Goal: Information Seeking & Learning: Learn about a topic

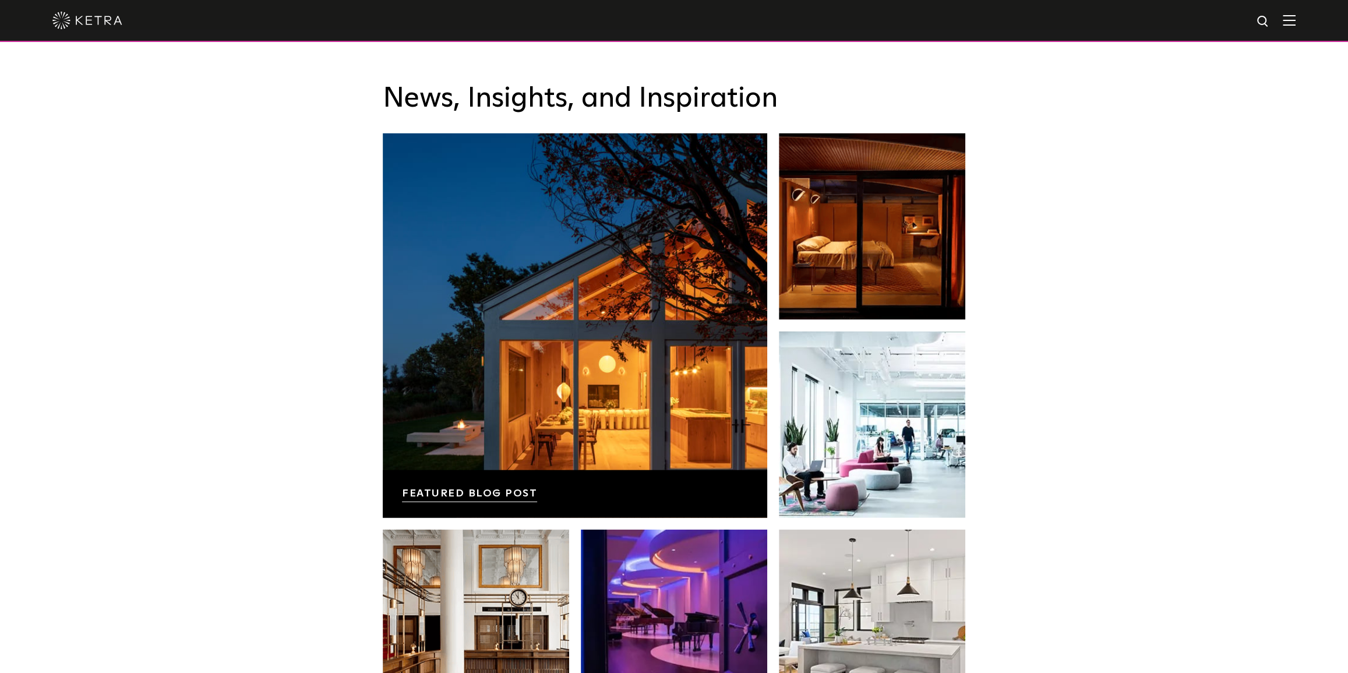
scroll to position [1959, 0]
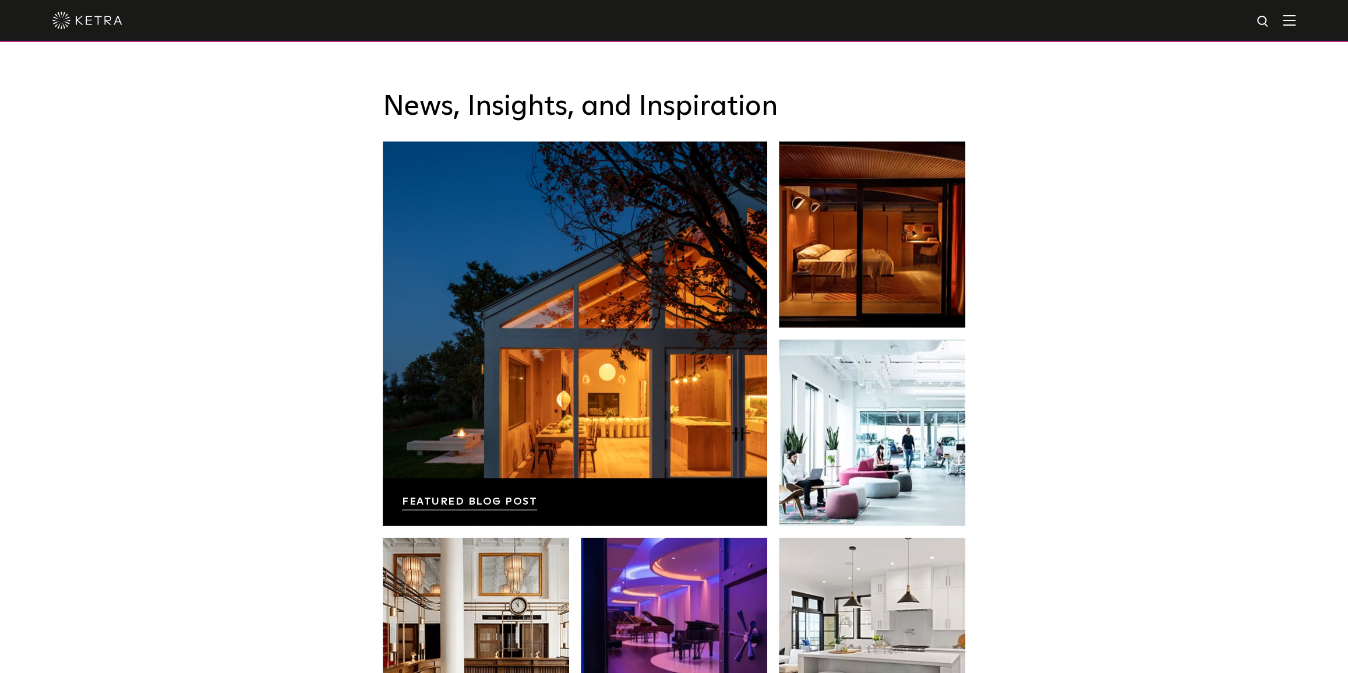
click at [98, 22] on img at bounding box center [87, 20] width 70 height 17
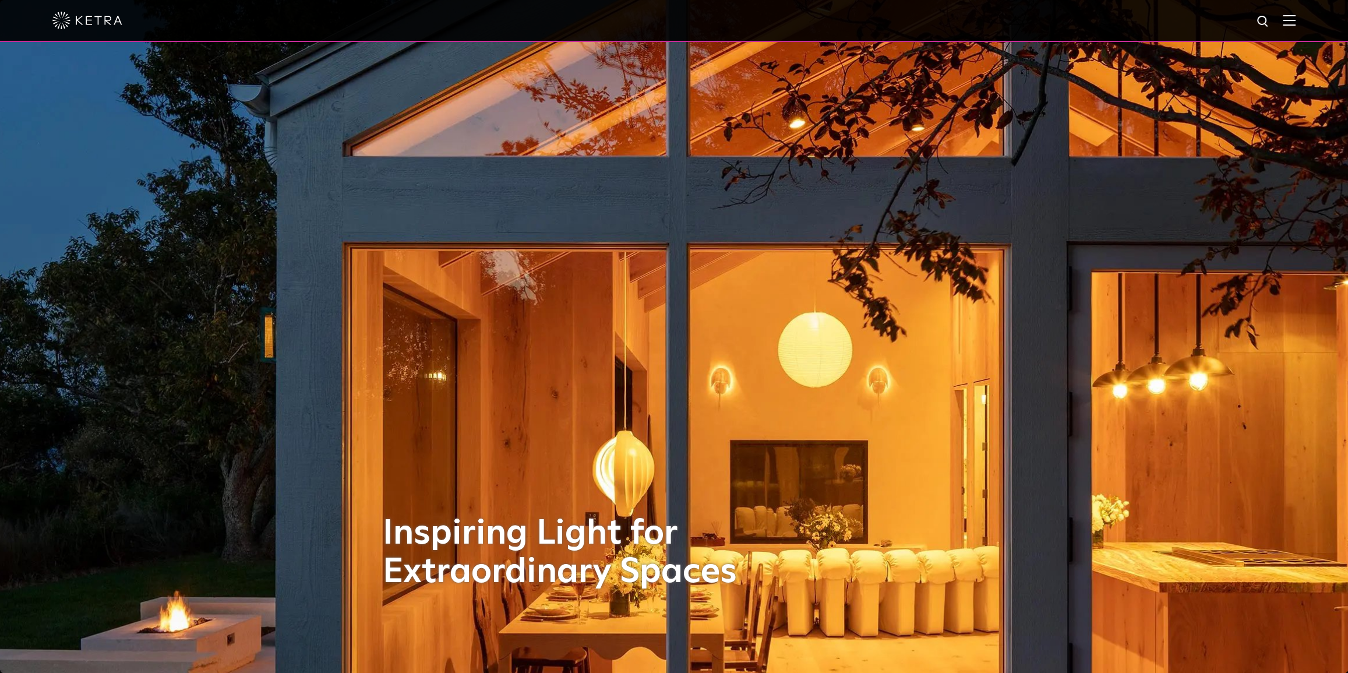
click at [1295, 19] on img at bounding box center [1289, 20] width 13 height 11
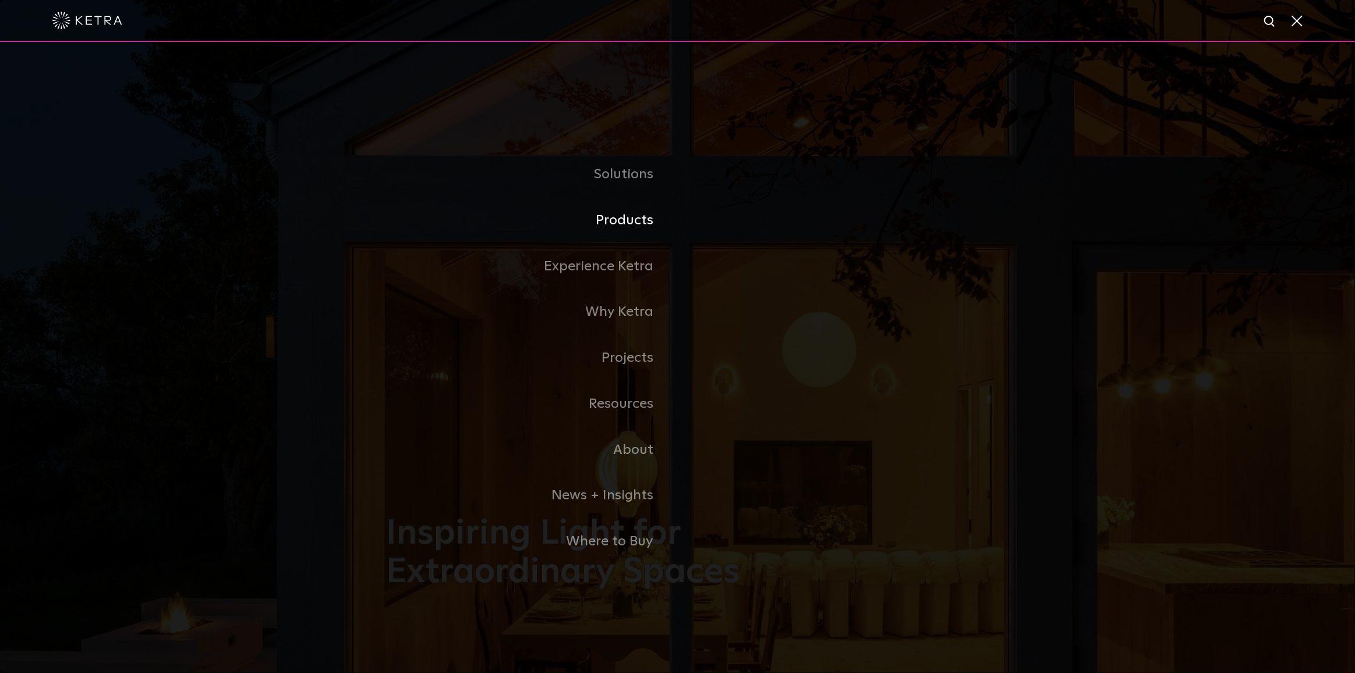
click at [623, 221] on link "Products" at bounding box center [532, 220] width 291 height 46
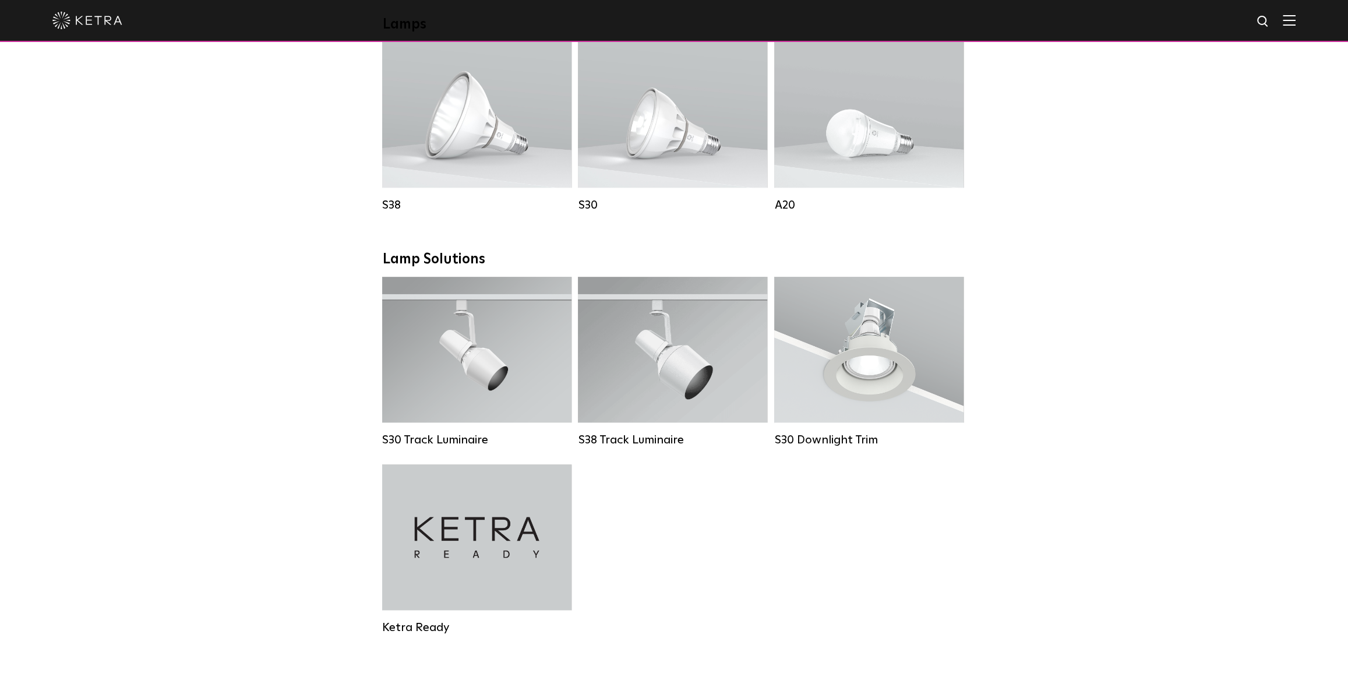
scroll to position [1006, 0]
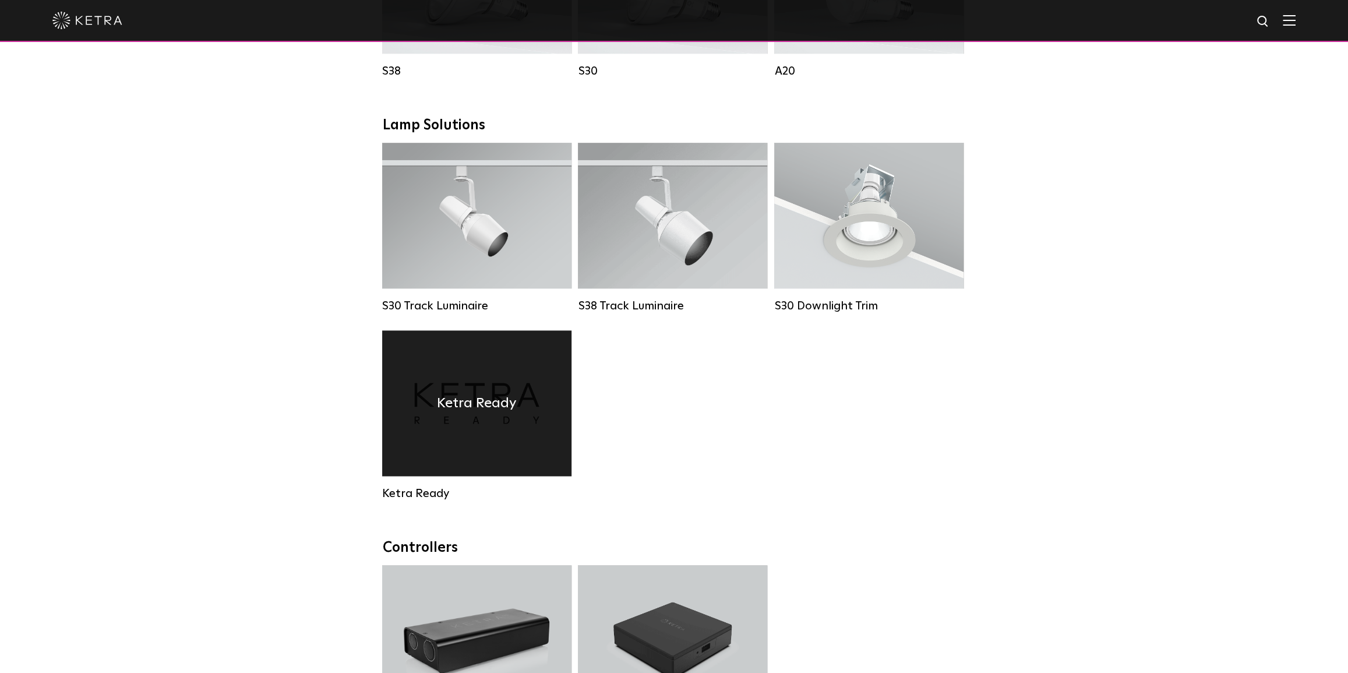
click at [532, 368] on div "Ketra Ready" at bounding box center [476, 403] width 189 height 146
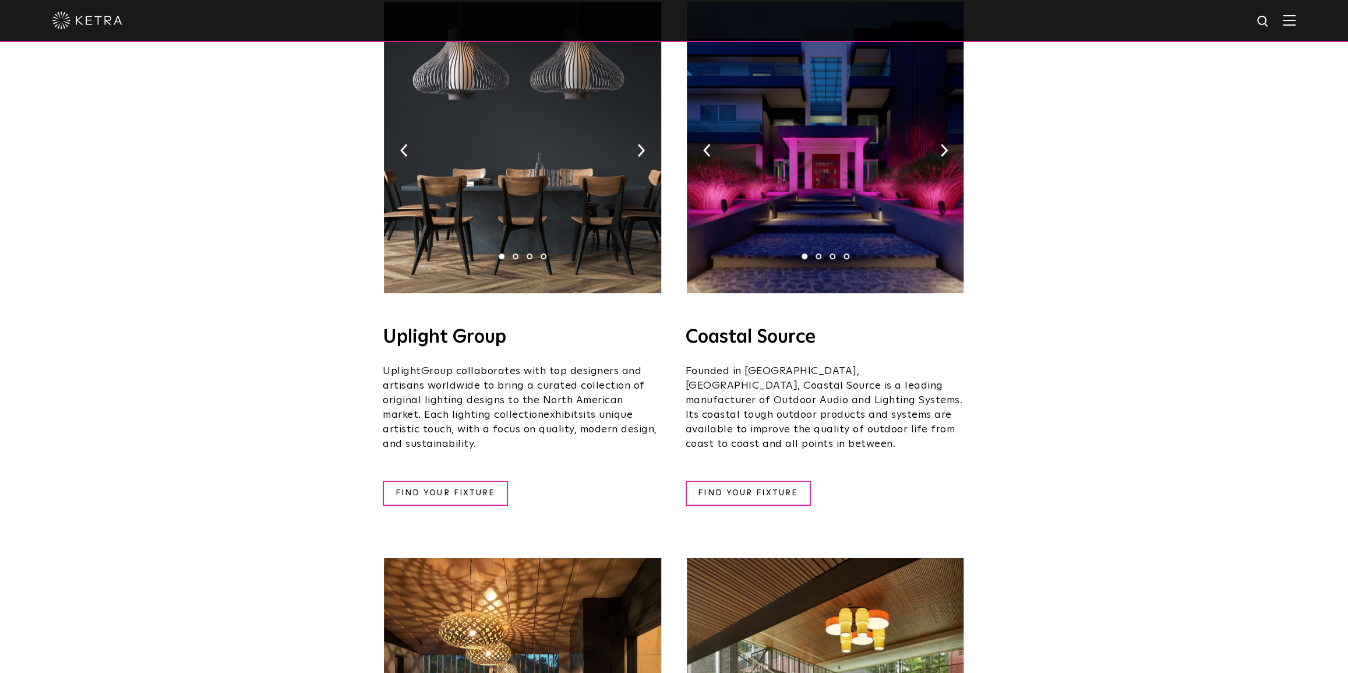
scroll to position [264, 0]
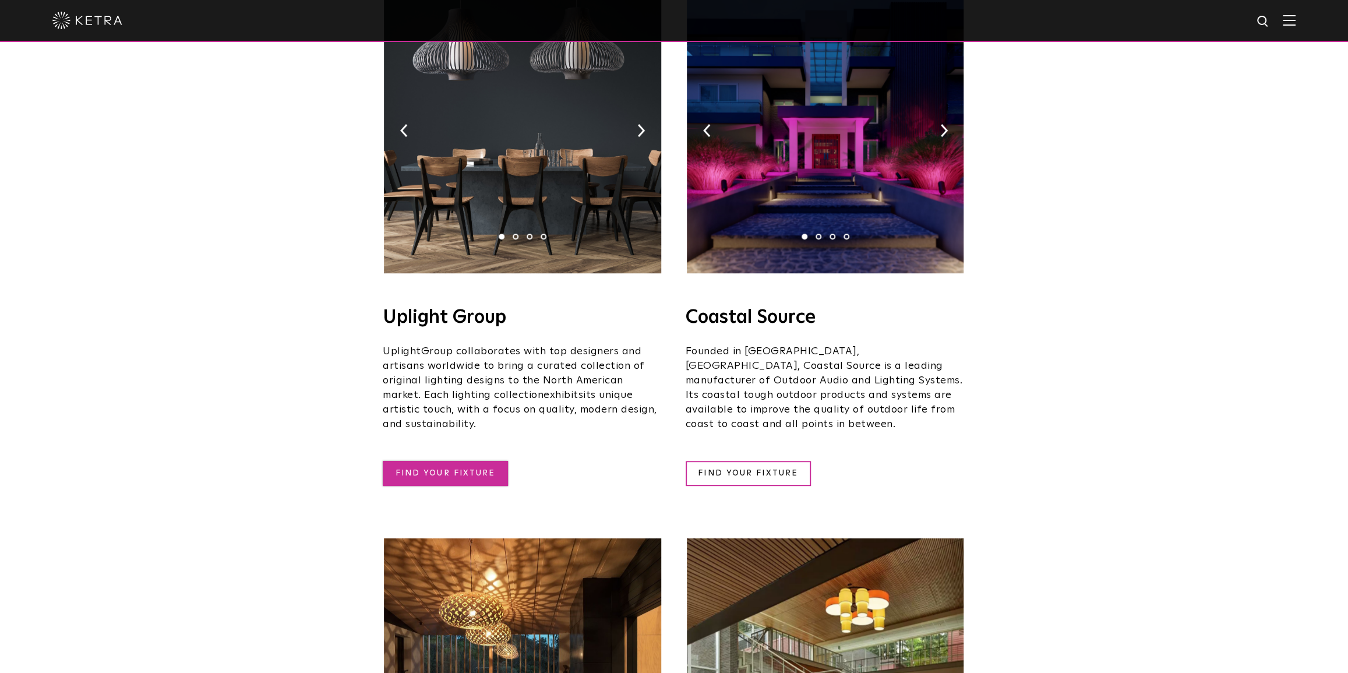
click at [461, 461] on link "FIND YOUR FIXTURE" at bounding box center [445, 473] width 125 height 25
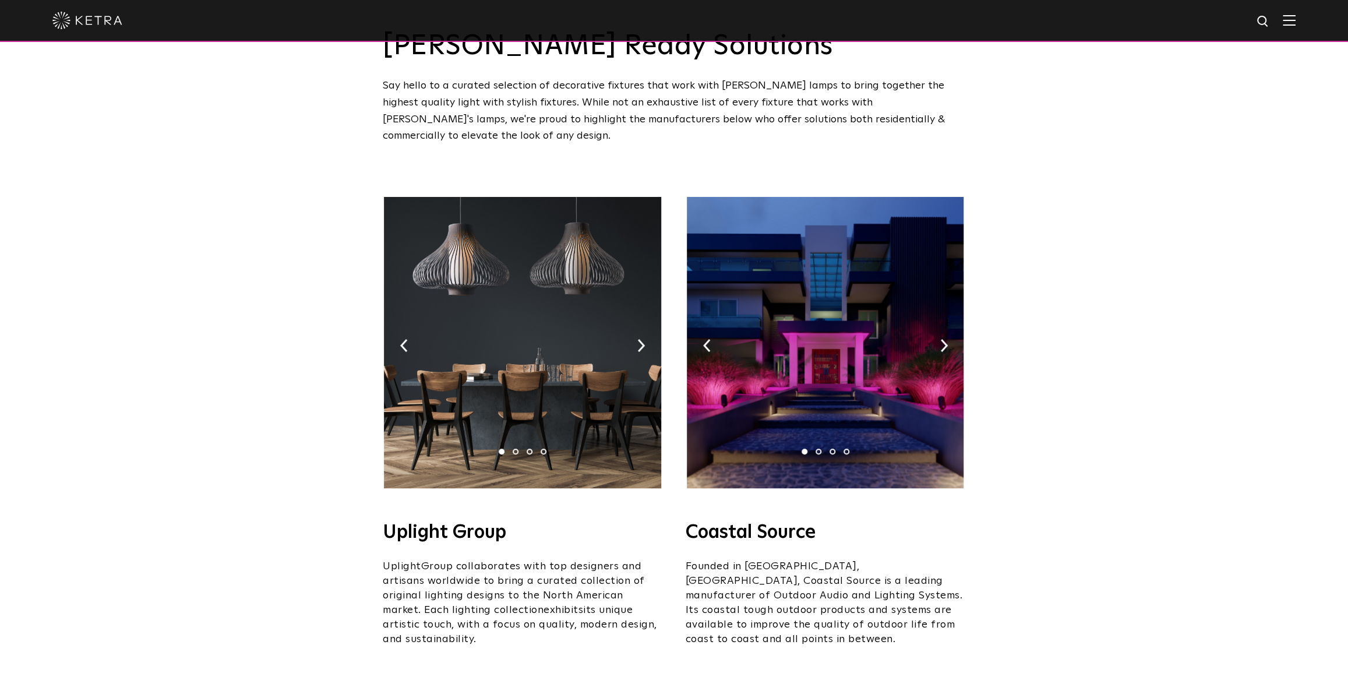
scroll to position [0, 0]
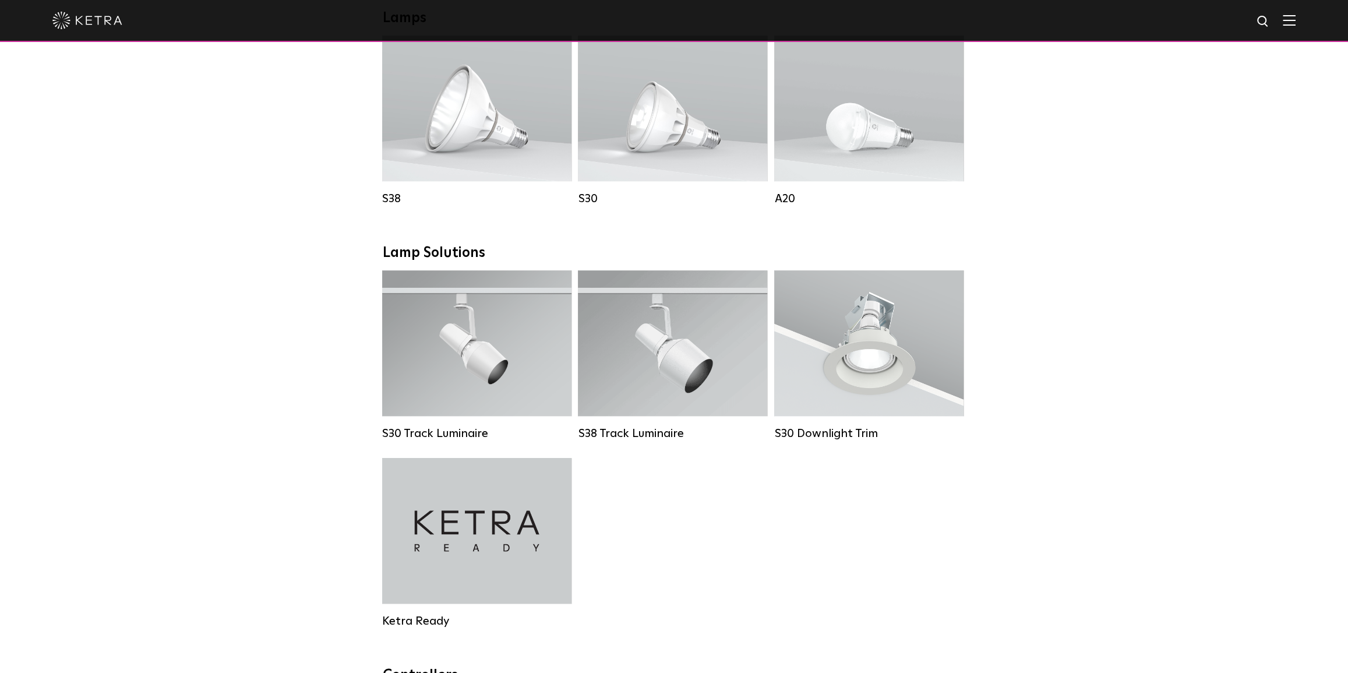
scroll to position [847, 0]
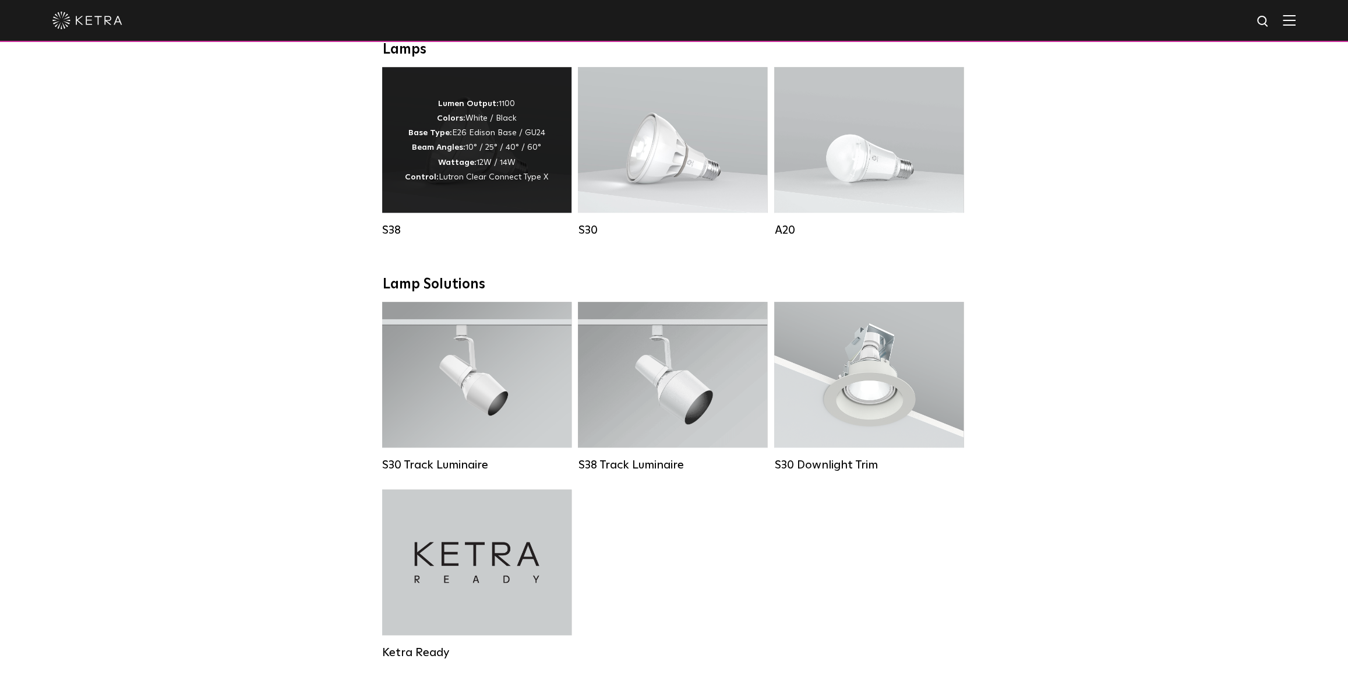
click at [468, 162] on p "Lumen Output: 1100 Colors: White / Black Base Type: E26 Edison Base / GU24 Beam…" at bounding box center [476, 141] width 143 height 88
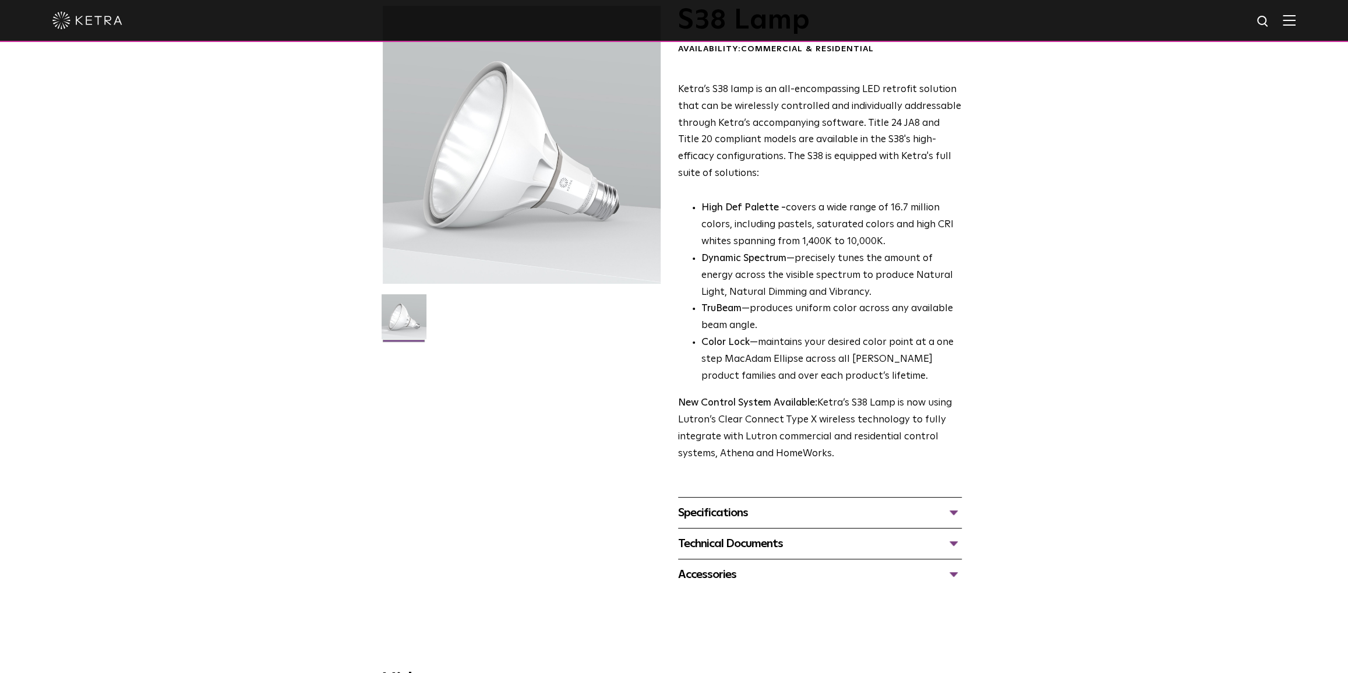
scroll to position [211, 0]
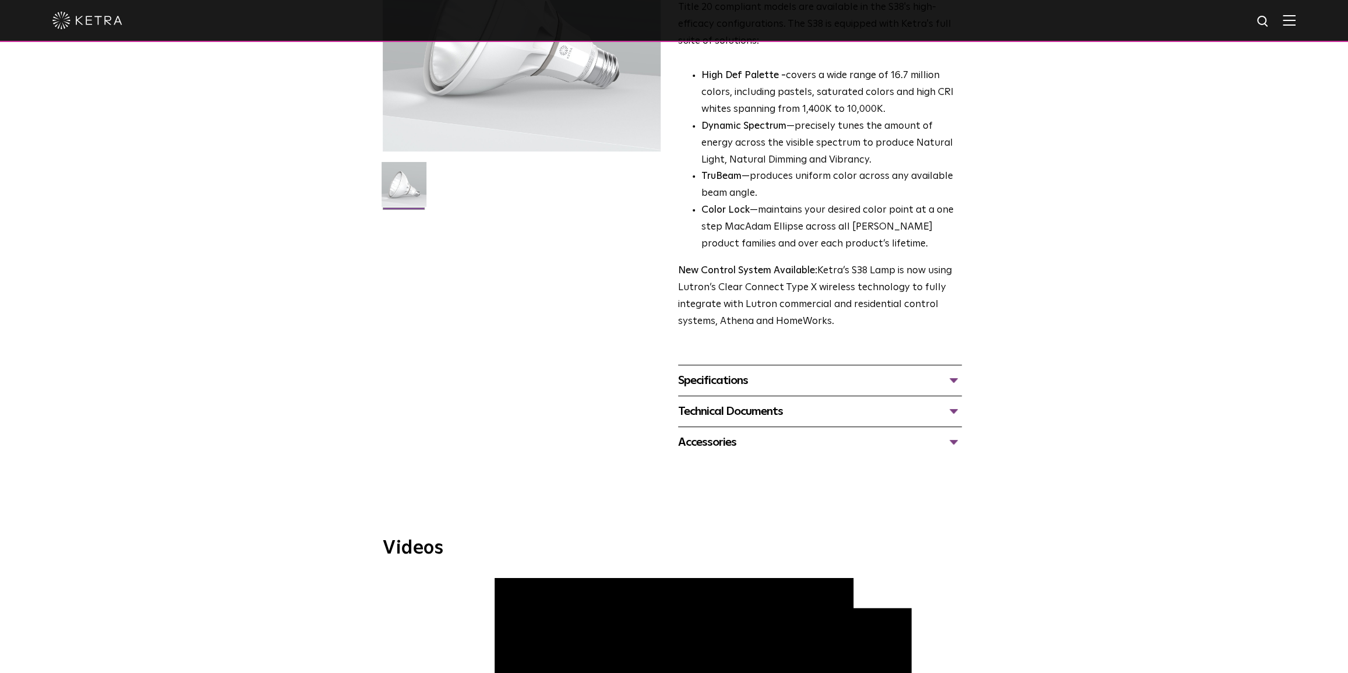
click at [952, 412] on div "Technical Documents" at bounding box center [820, 411] width 284 height 19
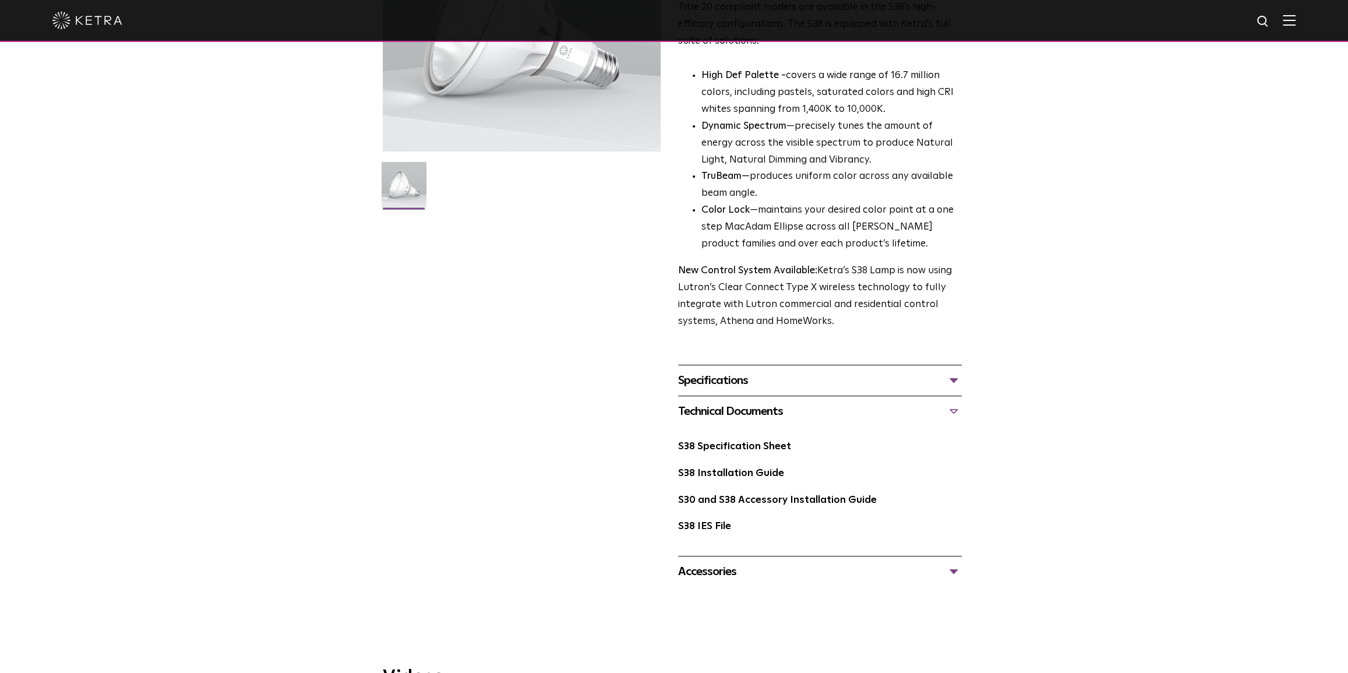
click at [1081, 405] on div "S38 Lamp Availability: Commercial & Residential Ketra’s S38 lamp is an all-enco…" at bounding box center [674, 231] width 1348 height 714
click at [1074, 404] on div "S38 Lamp Availability: Commercial & Residential Ketra’s S38 lamp is an all-enco…" at bounding box center [674, 231] width 1348 height 714
click at [956, 411] on div "Technical Documents" at bounding box center [820, 411] width 284 height 19
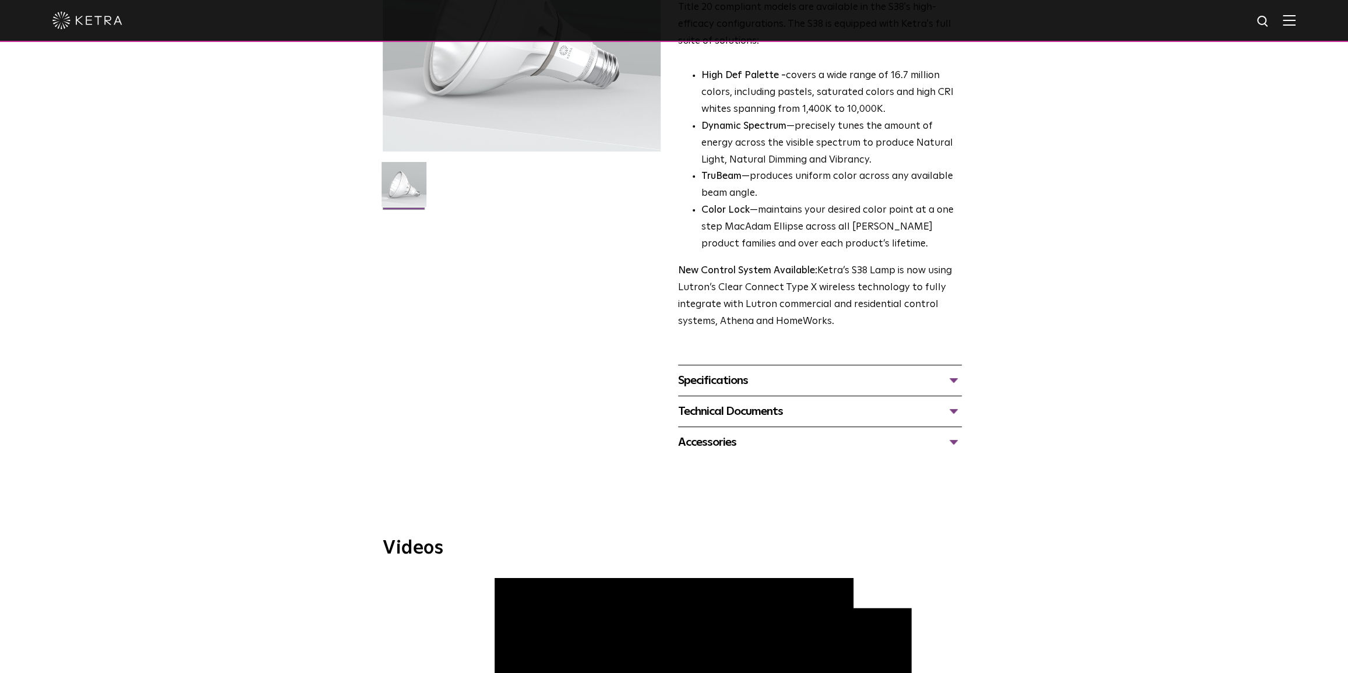
click at [955, 437] on div "Accessories" at bounding box center [820, 442] width 284 height 19
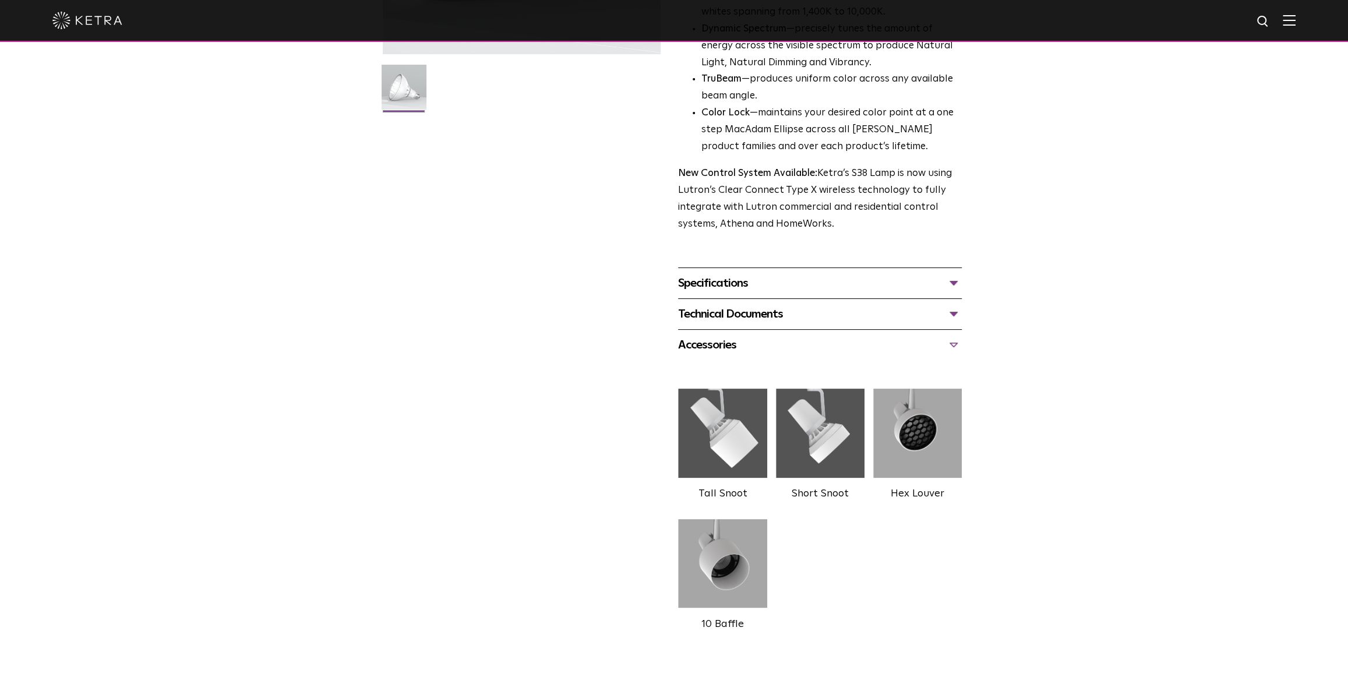
scroll to position [317, 0]
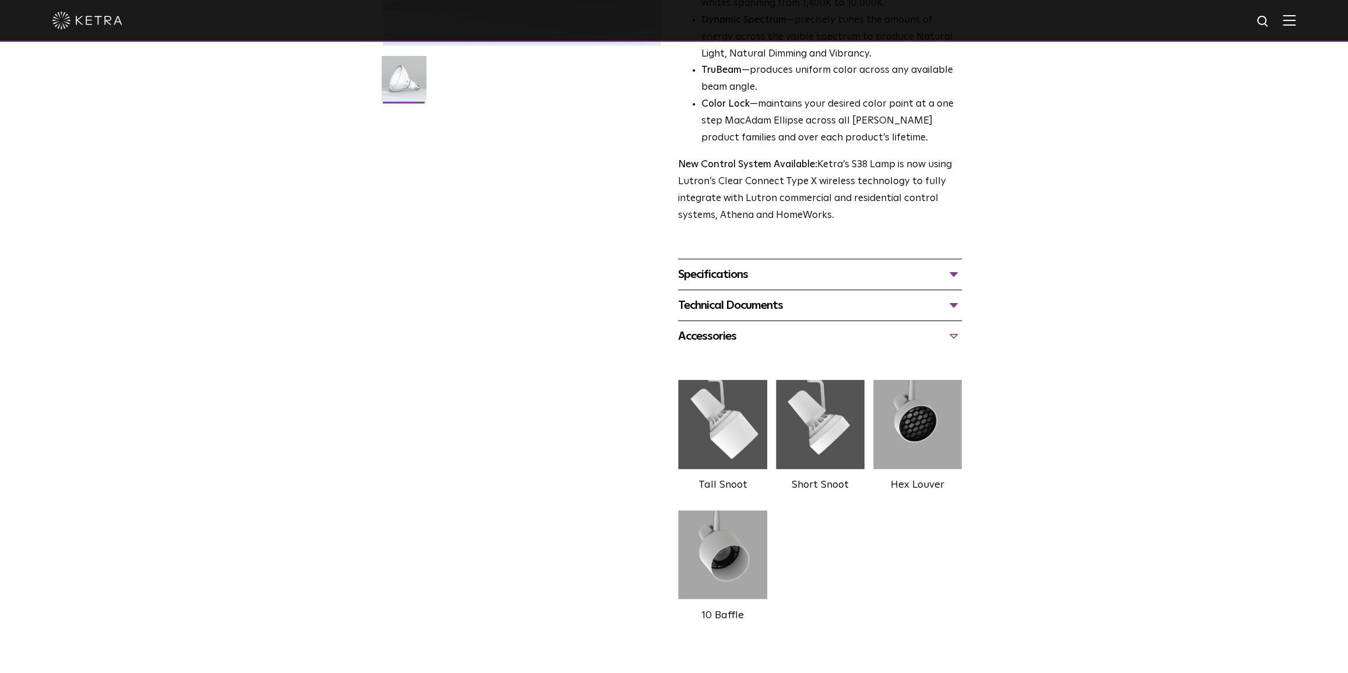
click at [953, 336] on div "Accessories" at bounding box center [820, 336] width 284 height 19
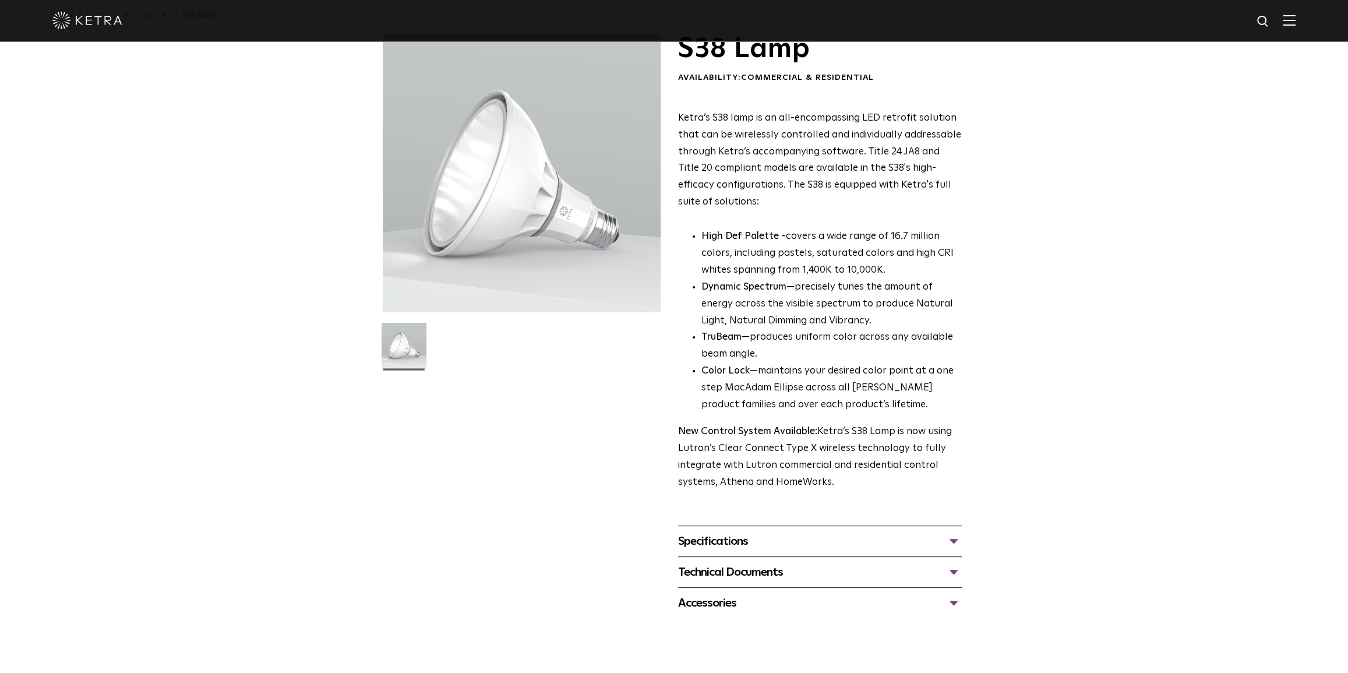
scroll to position [0, 0]
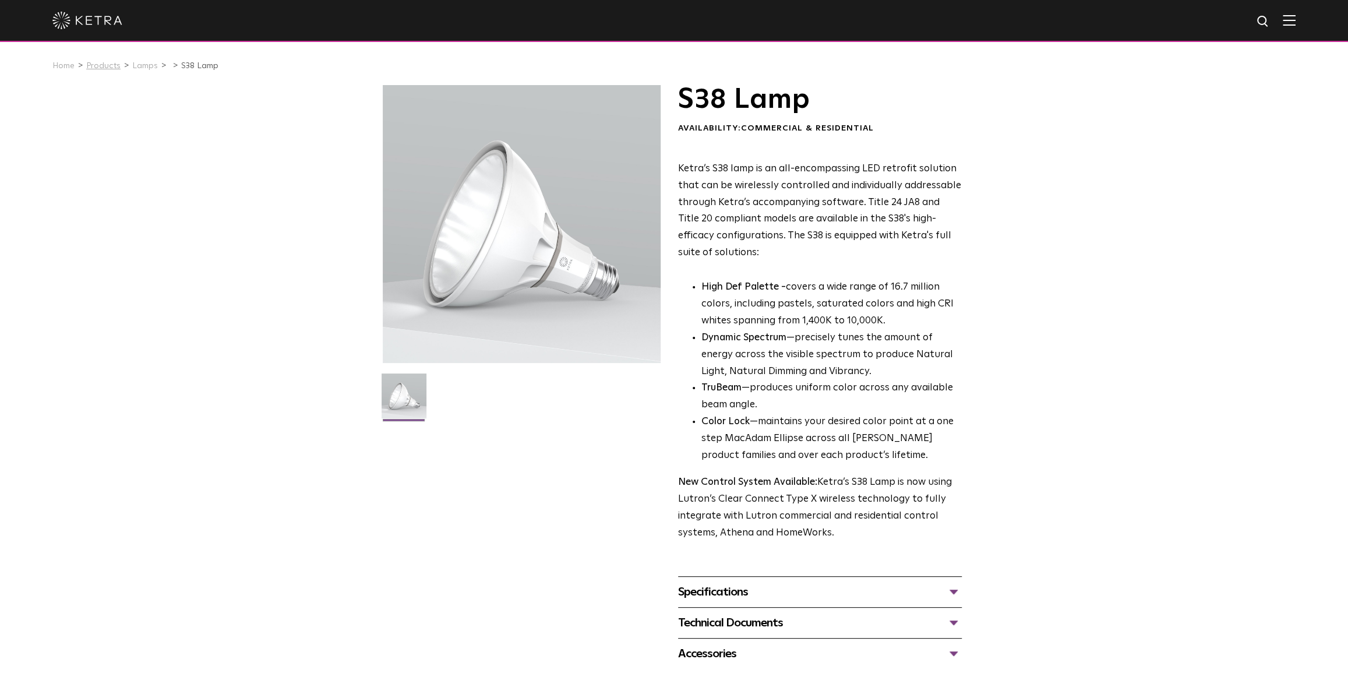
click at [105, 68] on link "Products" at bounding box center [103, 66] width 34 height 8
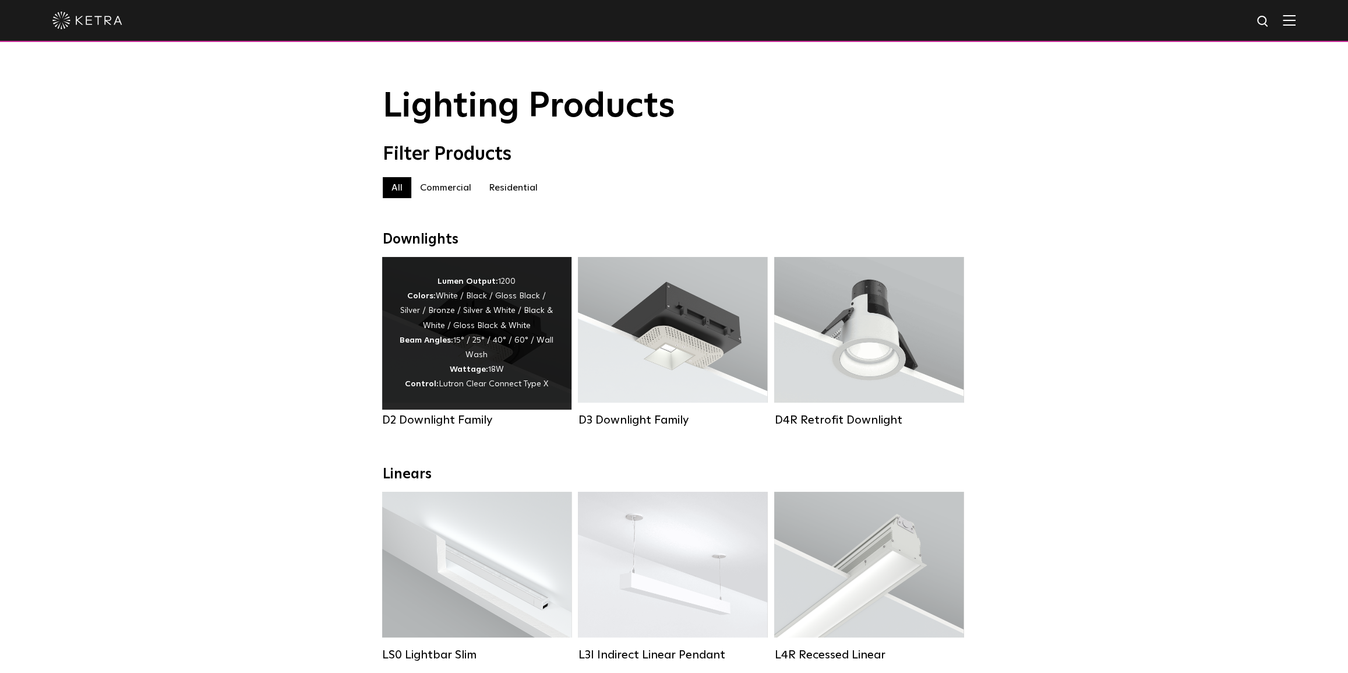
click at [476, 330] on div "Lumen Output: 1200 Colors: White / Black / Gloss Black / Silver / Bronze / Silv…" at bounding box center [477, 333] width 154 height 118
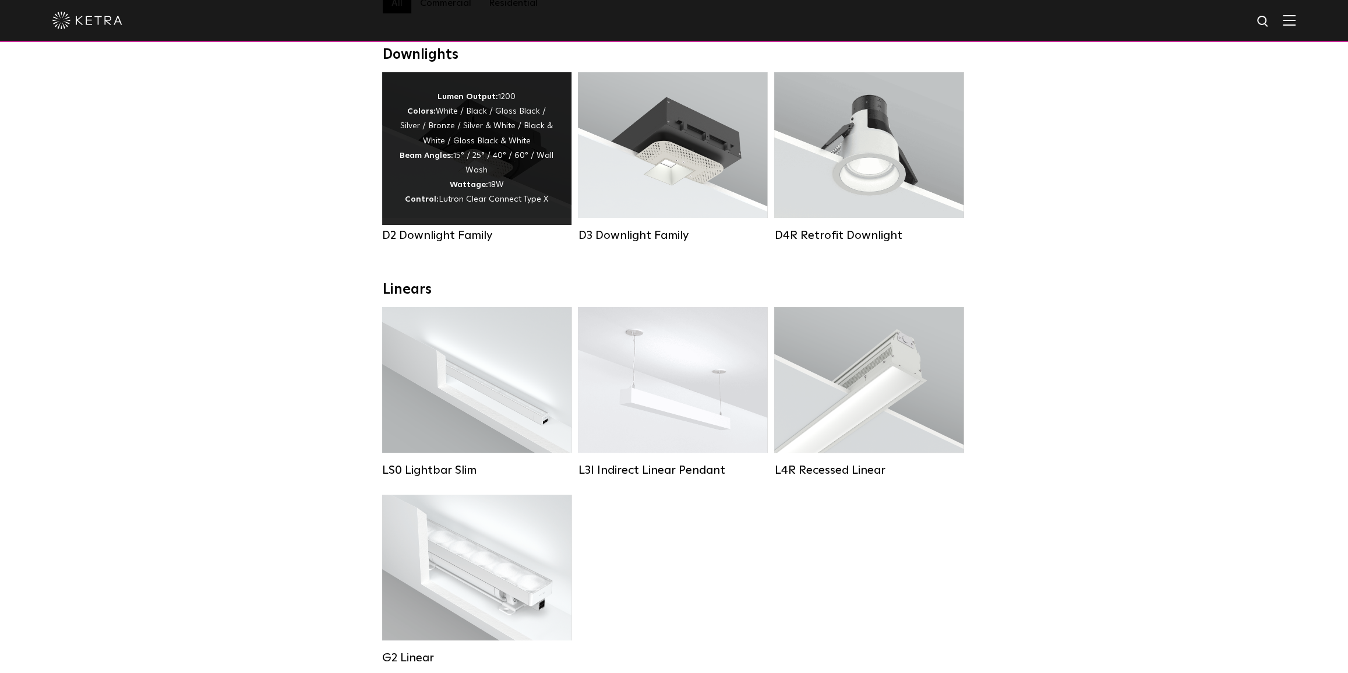
scroll to position [158, 0]
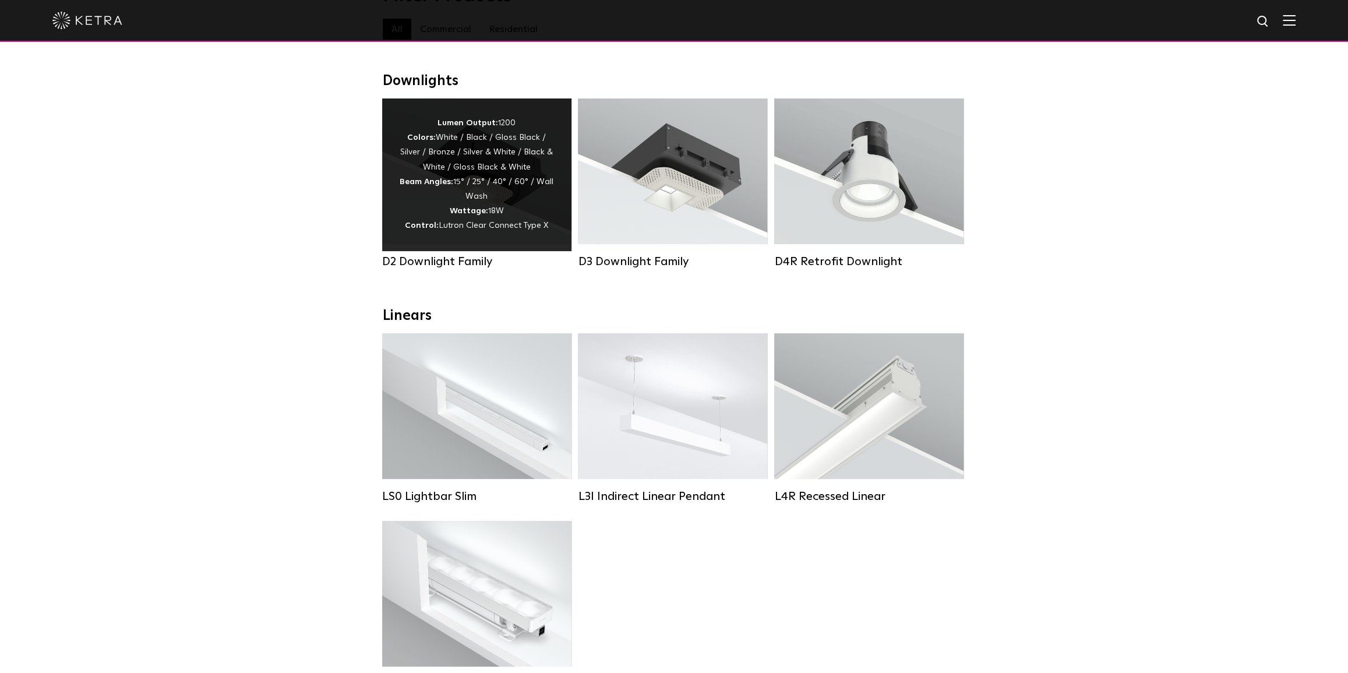
click at [470, 184] on div "Lumen Output: 1200 Colors: White / Black / Gloss Black / Silver / Bronze / Silv…" at bounding box center [477, 175] width 154 height 118
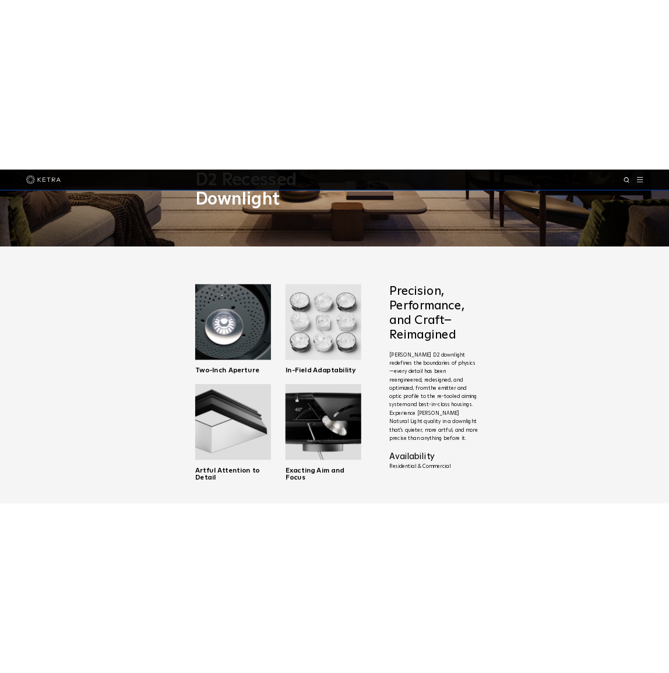
scroll to position [423, 0]
